Goal: Navigation & Orientation: Understand site structure

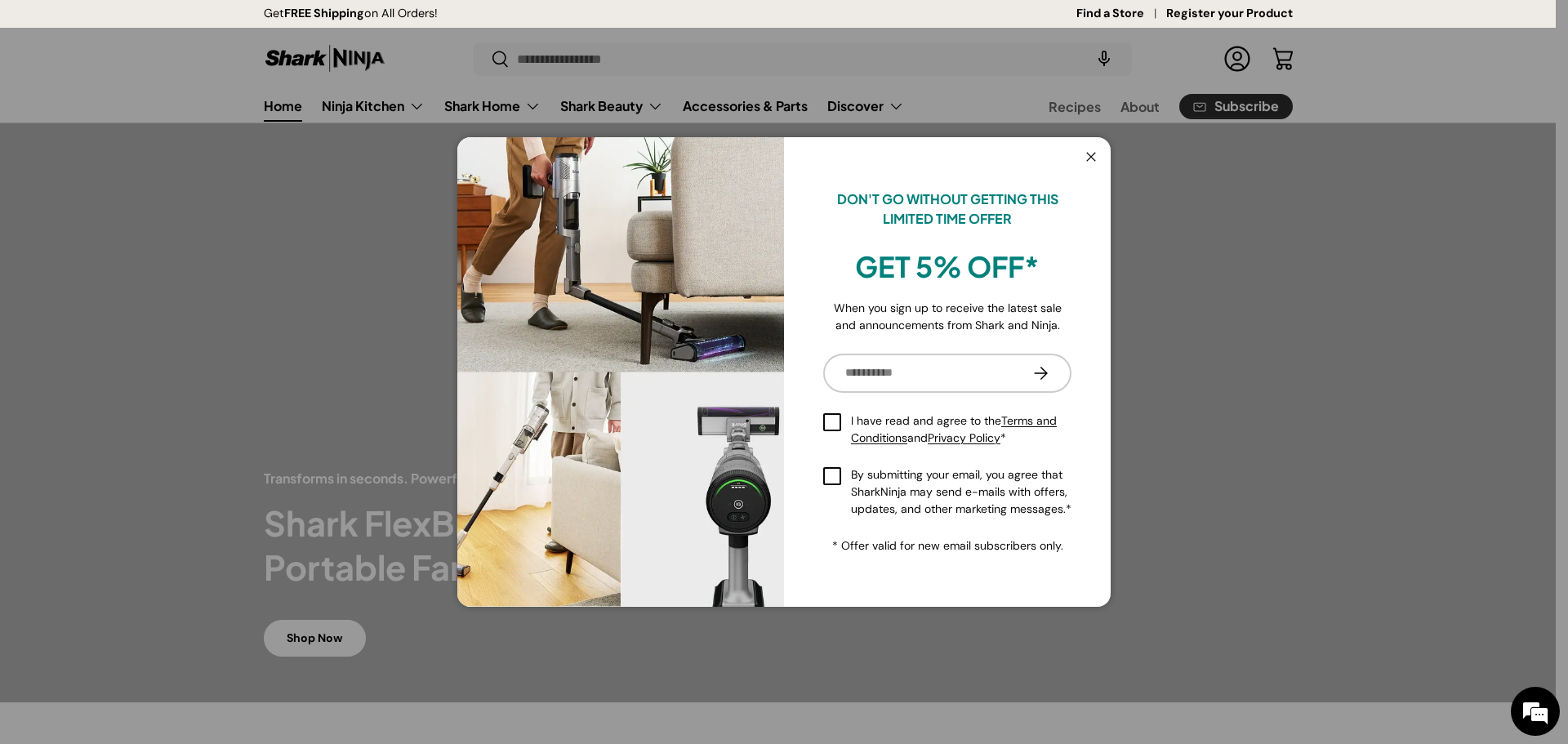
click at [1099, 157] on button "Close" at bounding box center [1091, 158] width 31 height 34
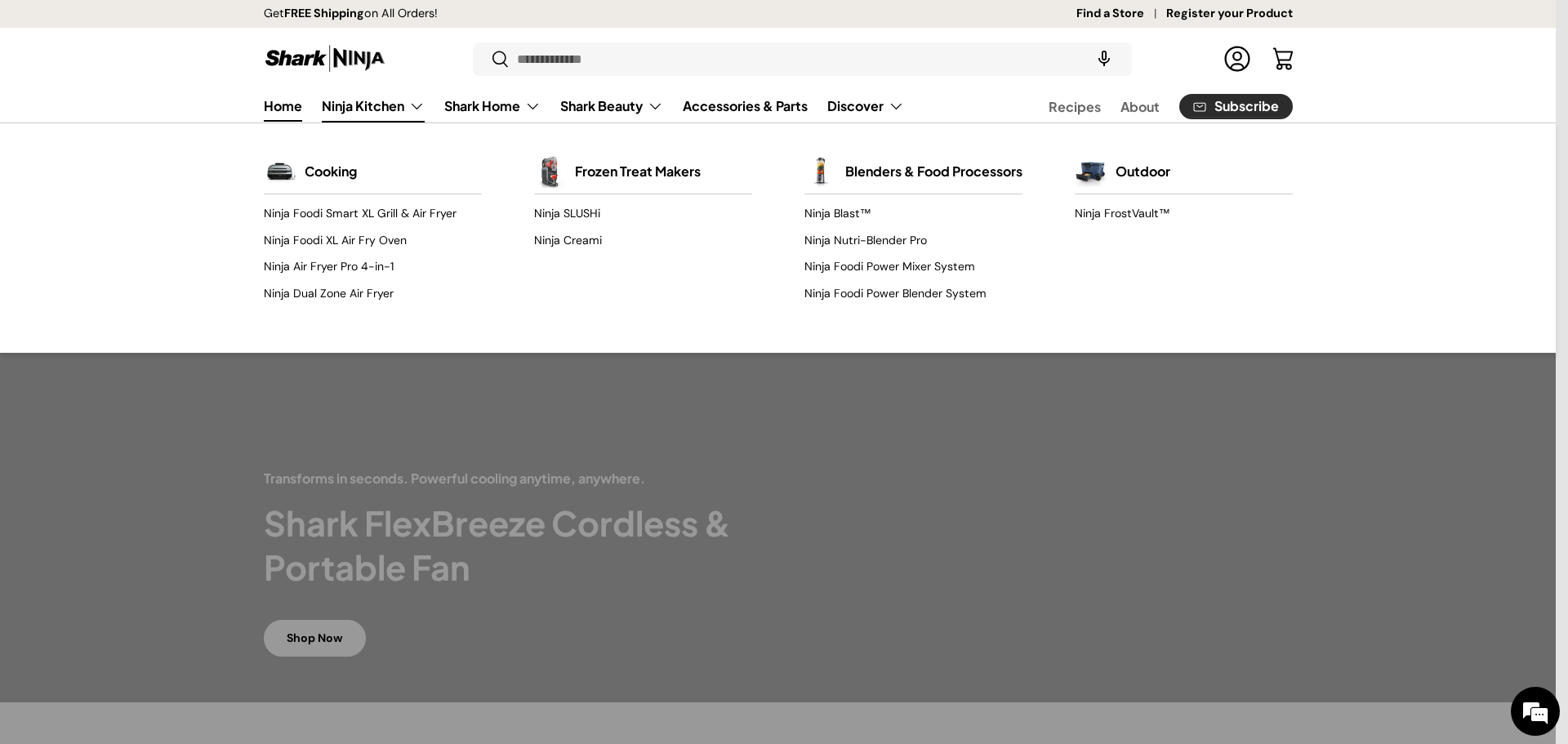
click at [379, 111] on link "Ninja Kitchen" at bounding box center [373, 106] width 103 height 33
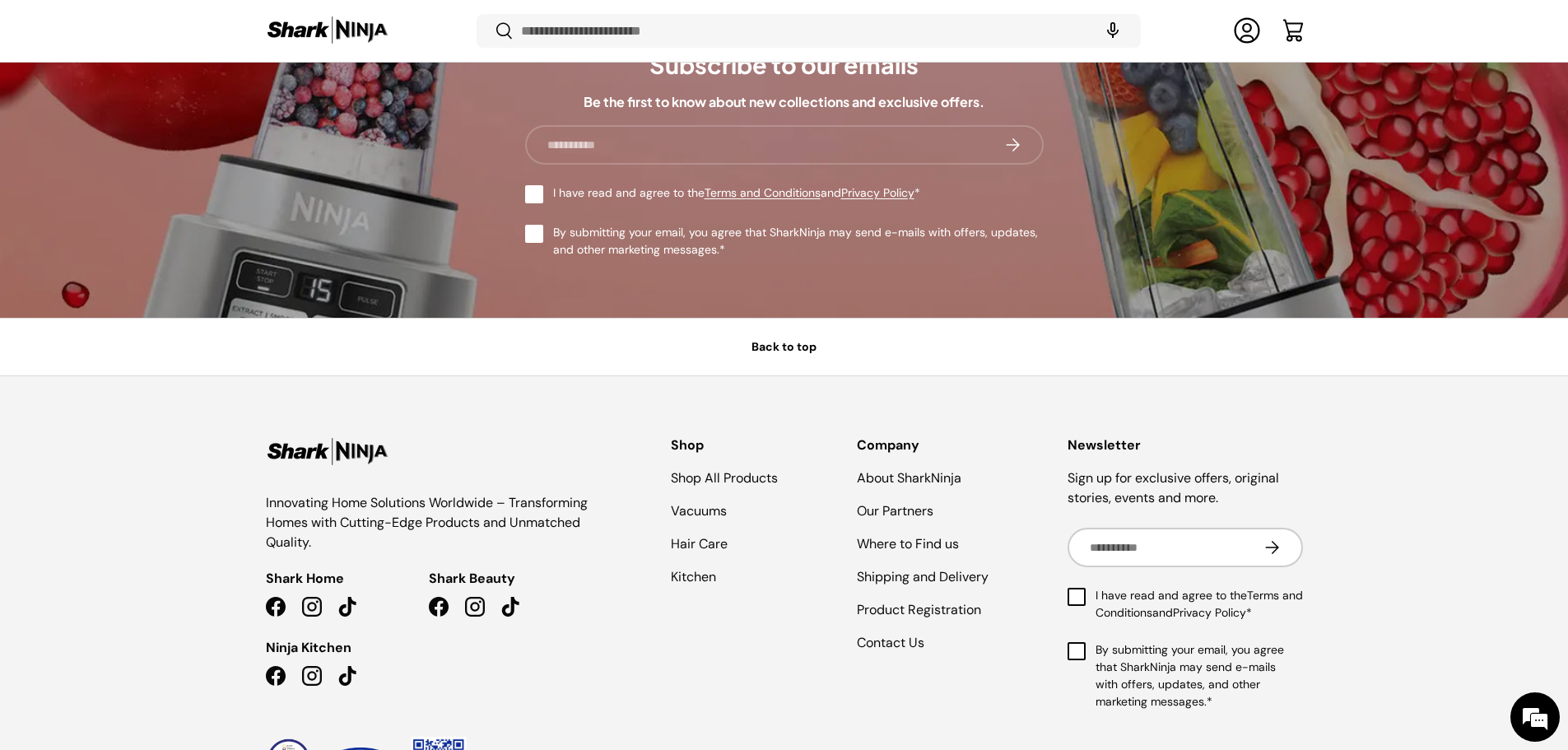
scroll to position [7885, 0]
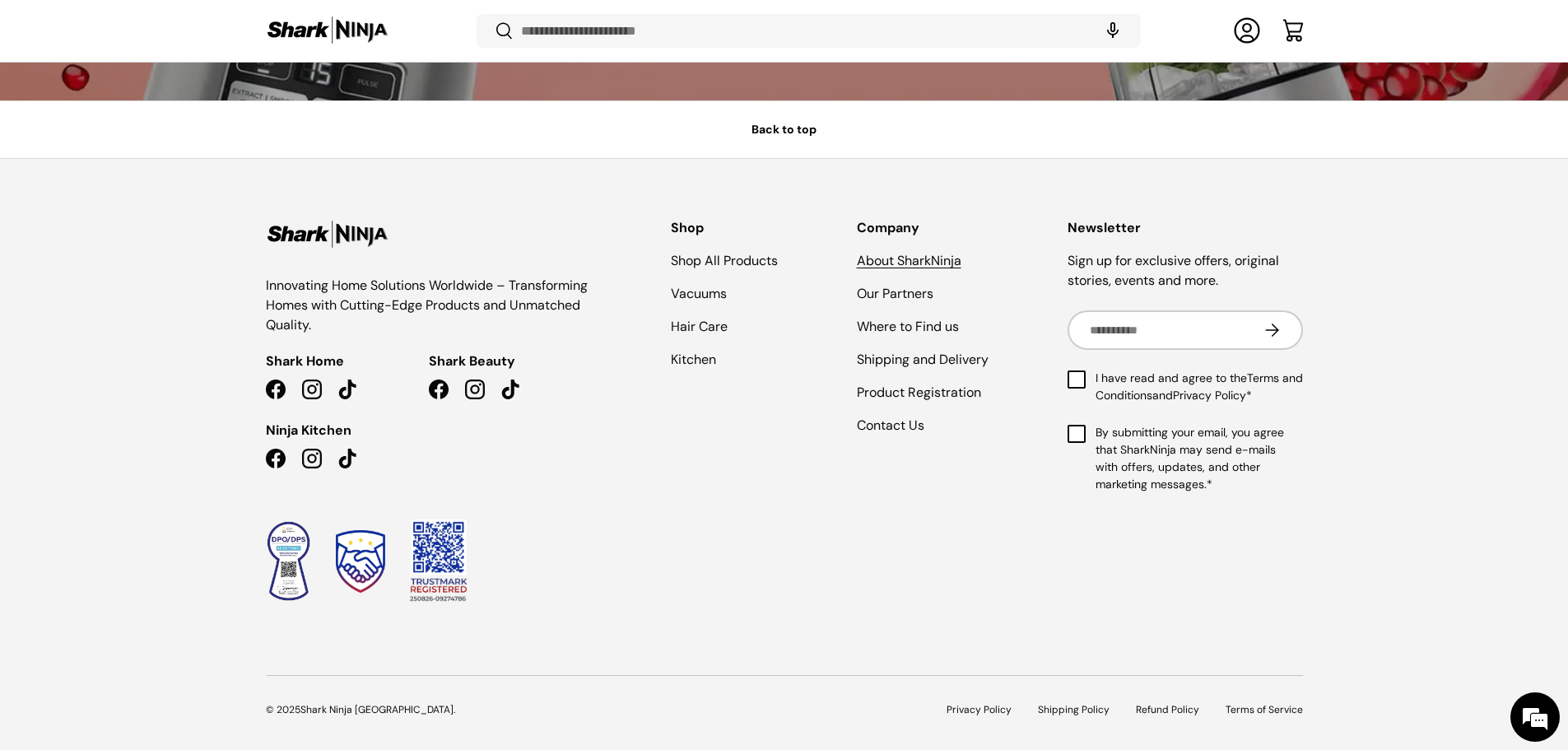
click at [944, 264] on link "About SharkNinja" at bounding box center [909, 260] width 104 height 17
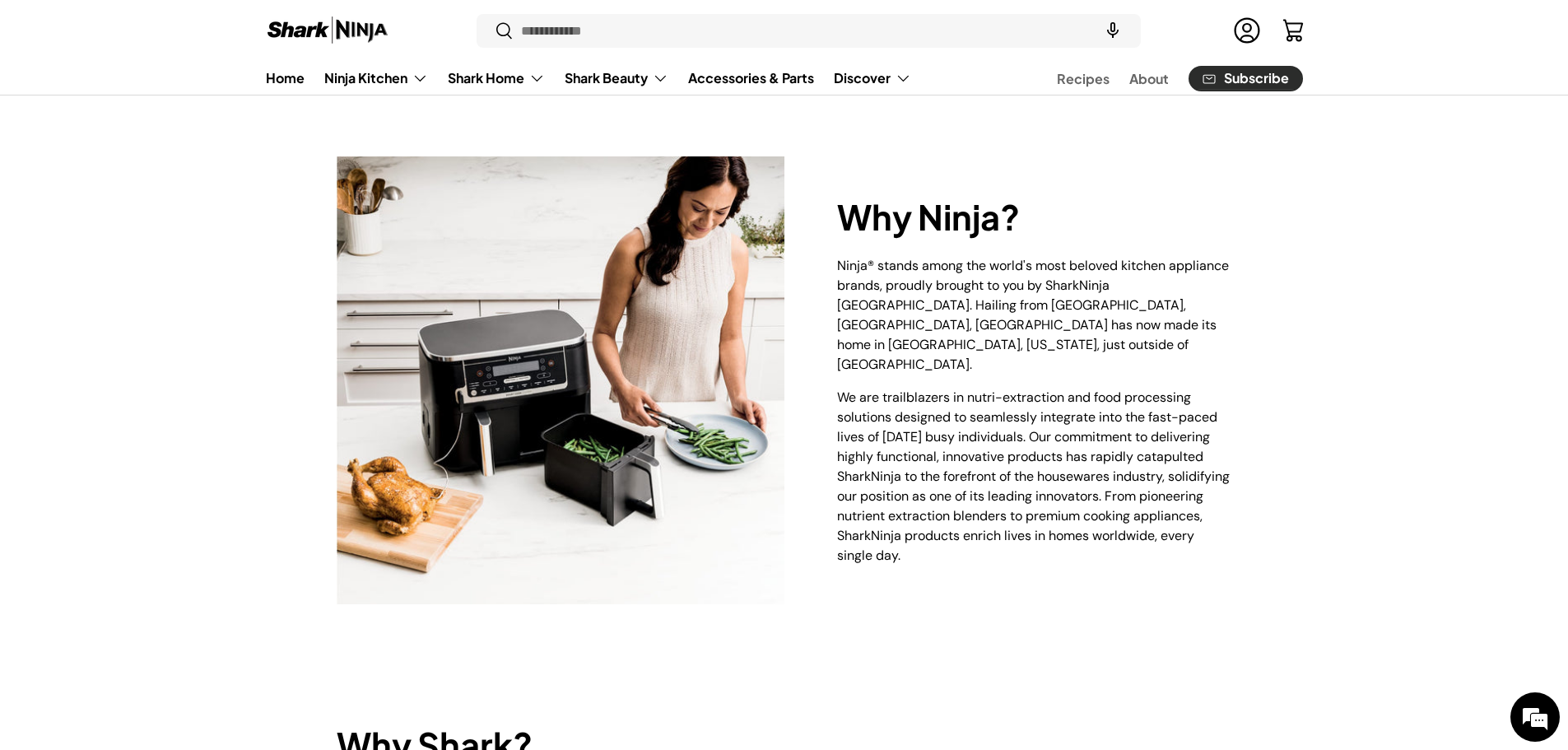
scroll to position [311, 0]
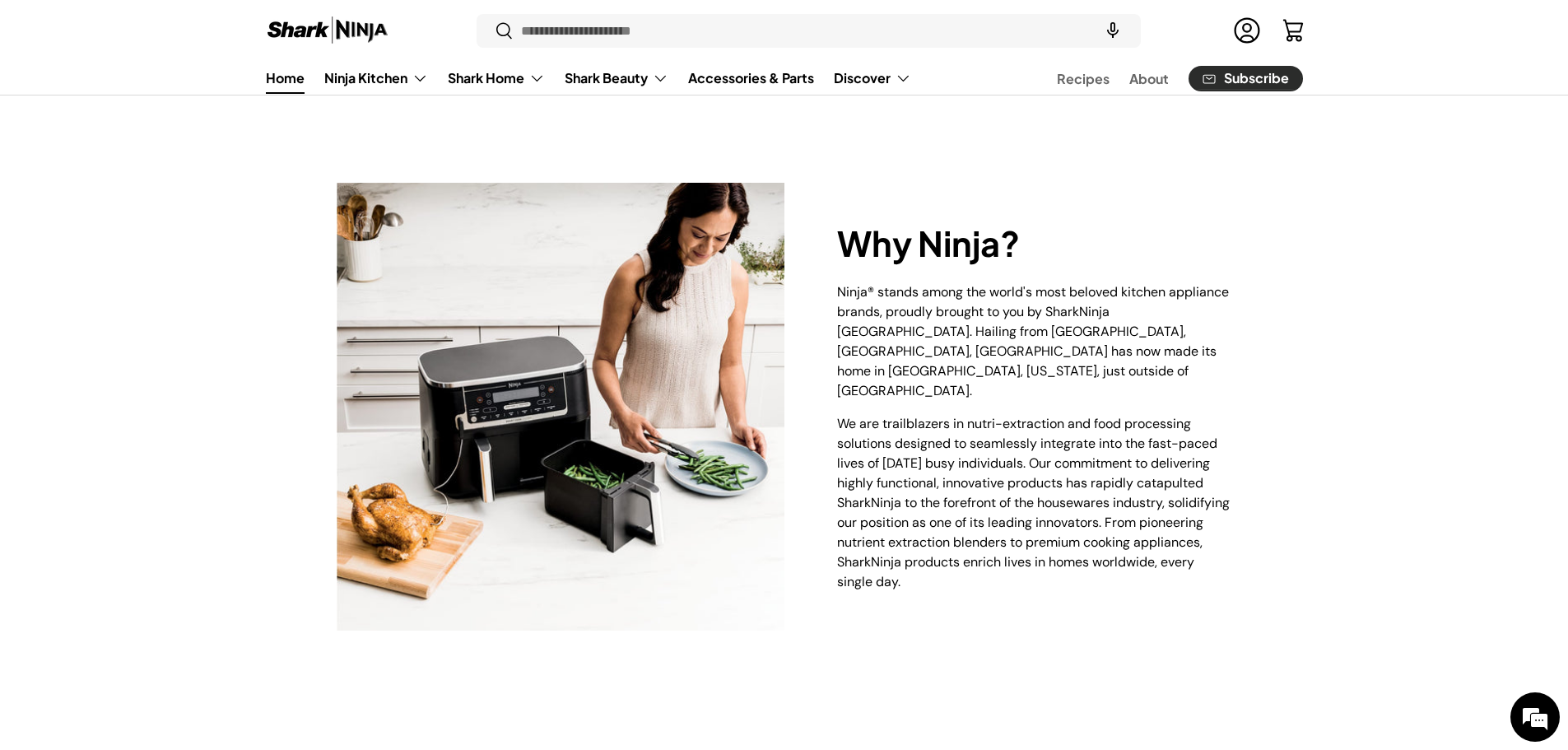
click at [283, 76] on link "Home" at bounding box center [285, 78] width 39 height 32
